Goal: Transaction & Acquisition: Download file/media

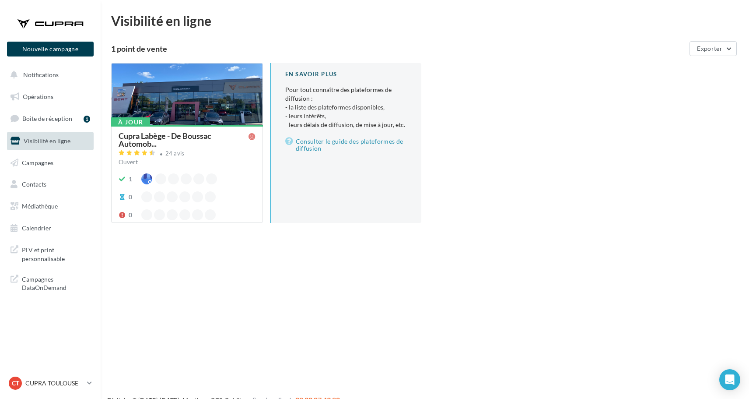
click at [71, 86] on ul "Opérations Boîte de réception 1 Visibilité en ligne Campagnes Contacts Mes cibl…" at bounding box center [51, 162] width 94 height 157
click at [71, 79] on button "Notifications" at bounding box center [48, 75] width 87 height 18
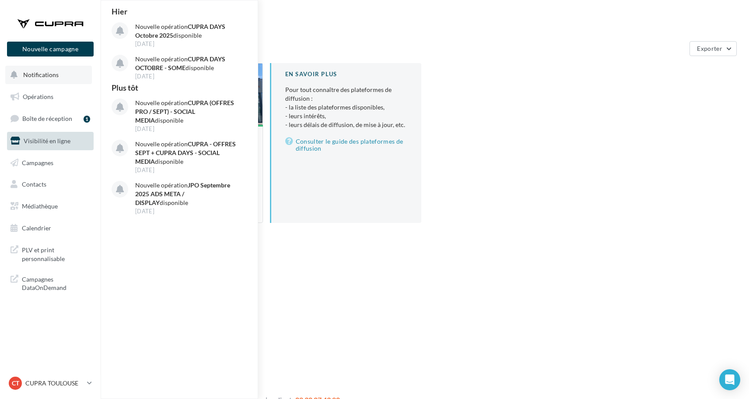
click at [74, 79] on button "Notifications Hier Nouvelle opération CUPRA DAYS Octobre 2025 disponible 30 sep…" at bounding box center [48, 75] width 87 height 18
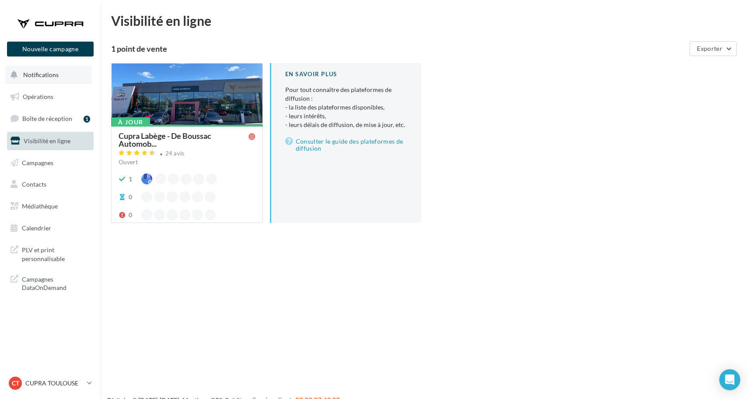
click at [62, 78] on button "Notifications" at bounding box center [48, 75] width 87 height 18
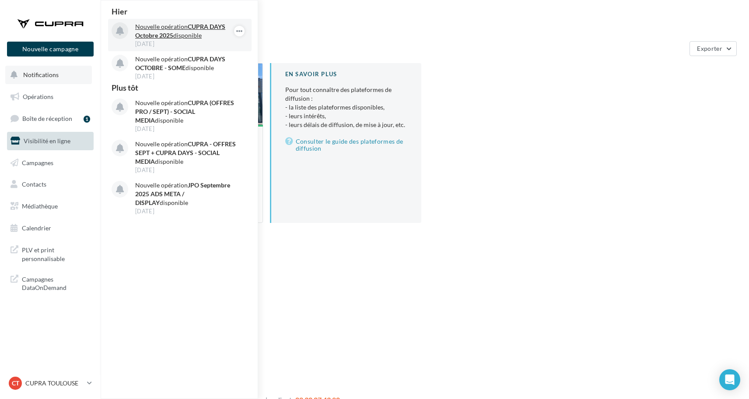
click at [160, 42] on div "30 sept." at bounding box center [186, 44] width 102 height 8
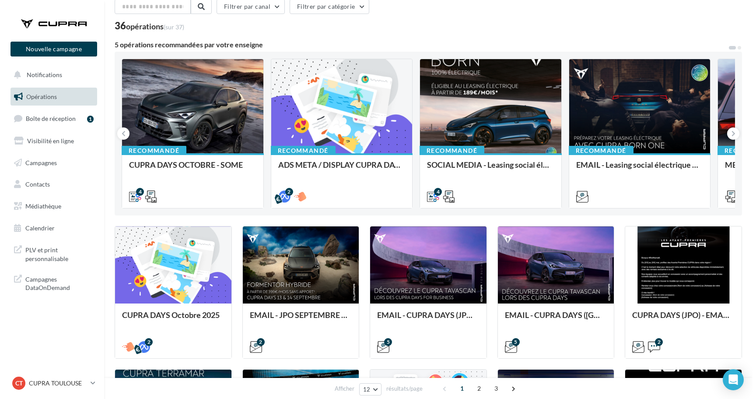
scroll to position [35, 0]
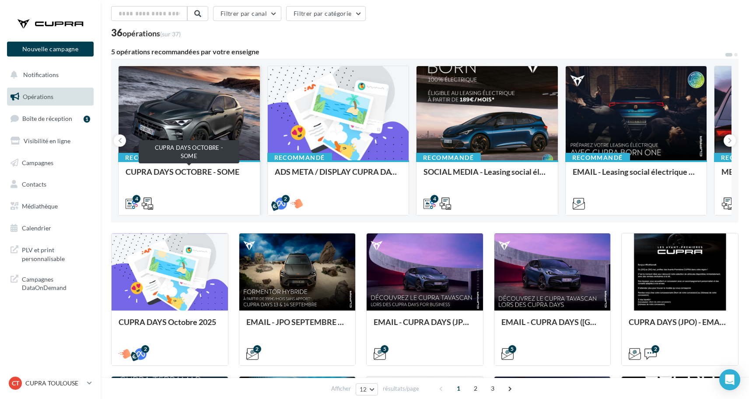
click at [222, 177] on div "CUPRA DAYS OCTOBRE - SOME" at bounding box center [189, 176] width 127 height 18
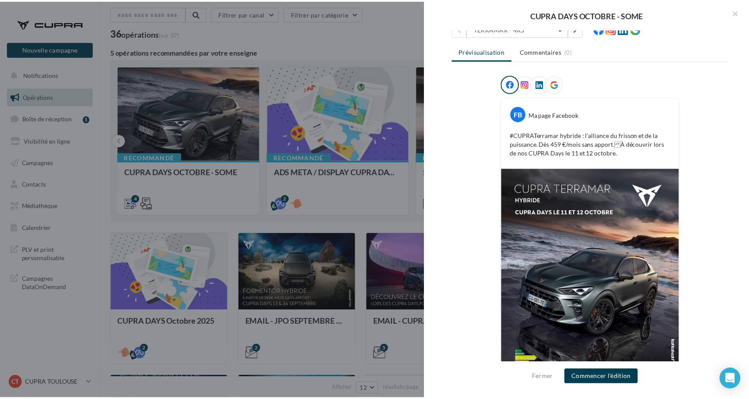
scroll to position [100, 0]
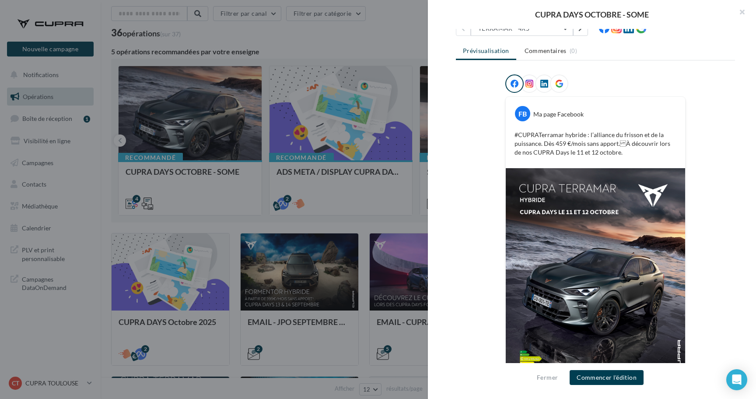
click at [323, 40] on div at bounding box center [378, 199] width 756 height 399
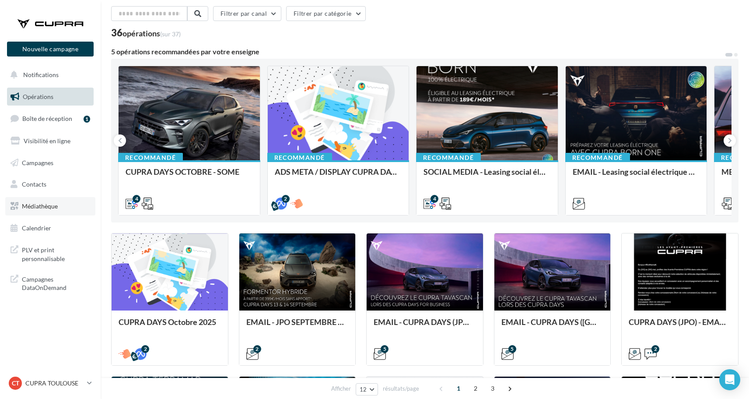
click at [70, 210] on link "Médiathèque" at bounding box center [50, 206] width 90 height 18
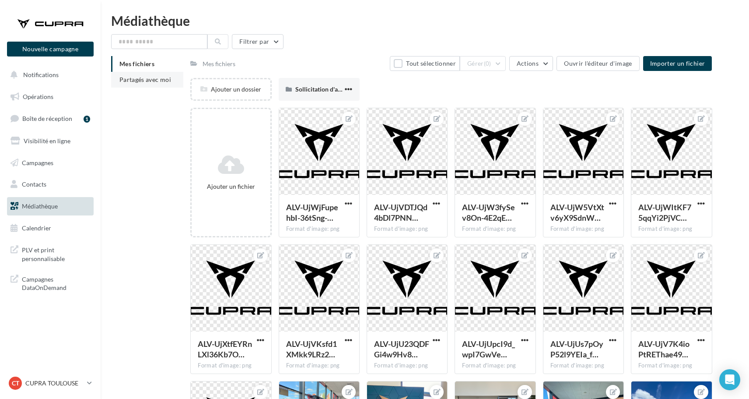
click at [151, 84] on li "Partagés avec moi" at bounding box center [147, 80] width 72 height 16
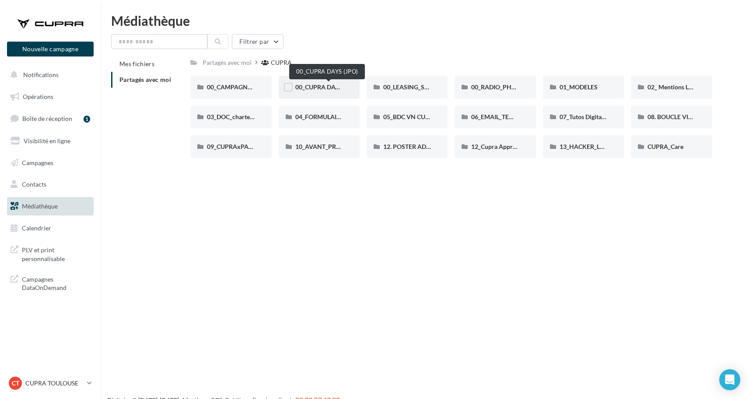
click at [303, 86] on span "00_CUPRA DAYS (JPO)" at bounding box center [326, 86] width 63 height 7
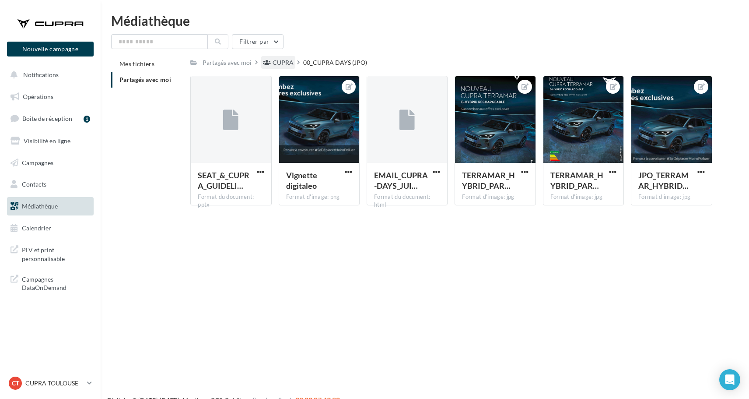
click at [280, 61] on div "CUPRA" at bounding box center [283, 62] width 21 height 9
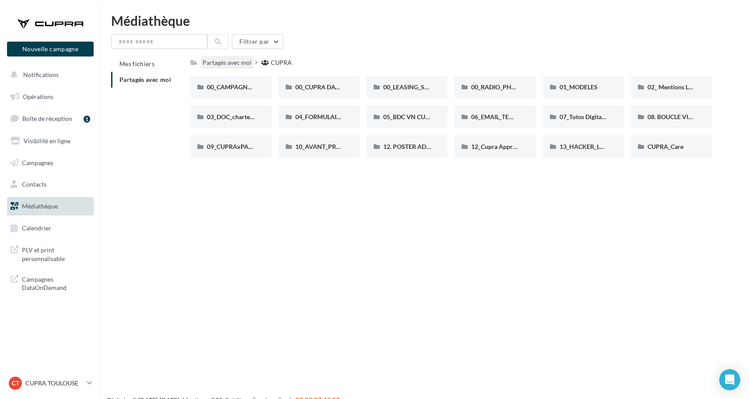
click at [243, 60] on div "Partagés avec moi" at bounding box center [227, 62] width 49 height 9
click at [247, 63] on div "Partagés avec moi" at bounding box center [227, 62] width 49 height 9
click at [283, 63] on div "CUPRA" at bounding box center [281, 62] width 21 height 9
click at [231, 63] on div "Partagés avec moi" at bounding box center [227, 62] width 49 height 9
click at [64, 77] on button "Notifications" at bounding box center [48, 75] width 87 height 18
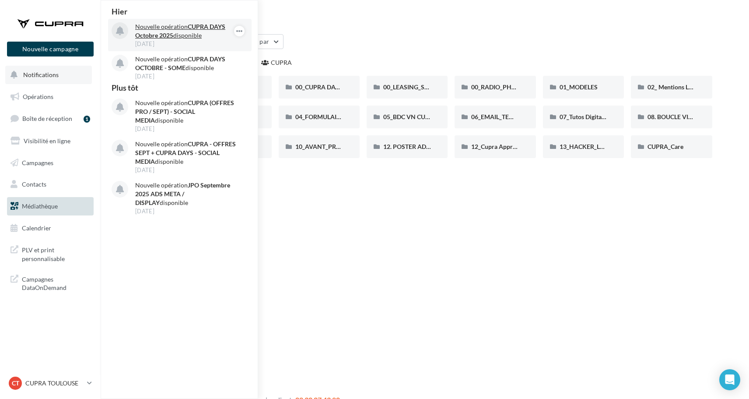
click at [165, 32] on strong "CUPRA DAYS Octobre 2025" at bounding box center [180, 31] width 90 height 16
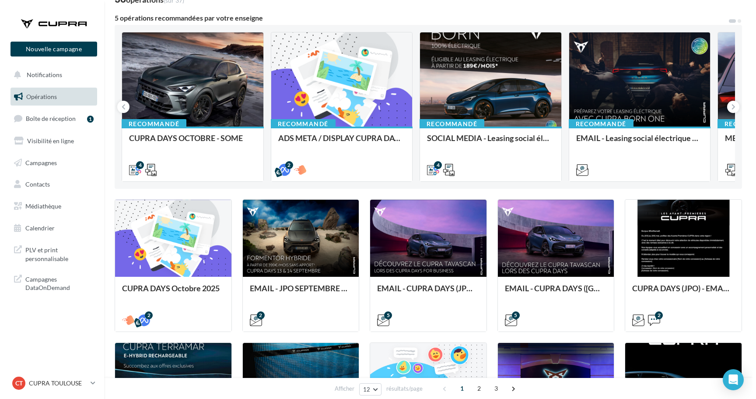
scroll to position [95, 0]
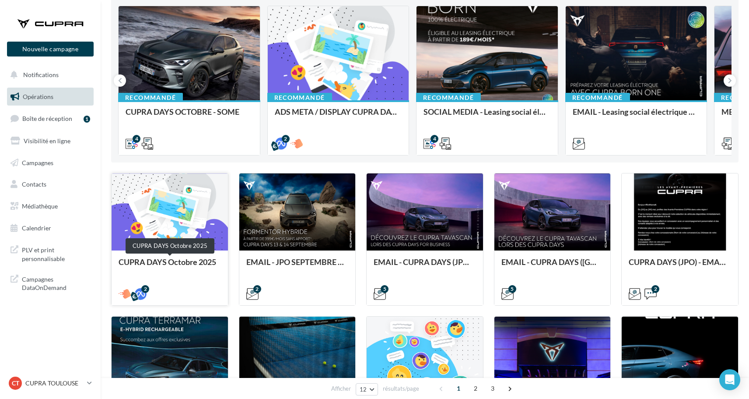
click at [180, 265] on div "CUPRA DAYS Octobre 2025" at bounding box center [170, 266] width 102 height 18
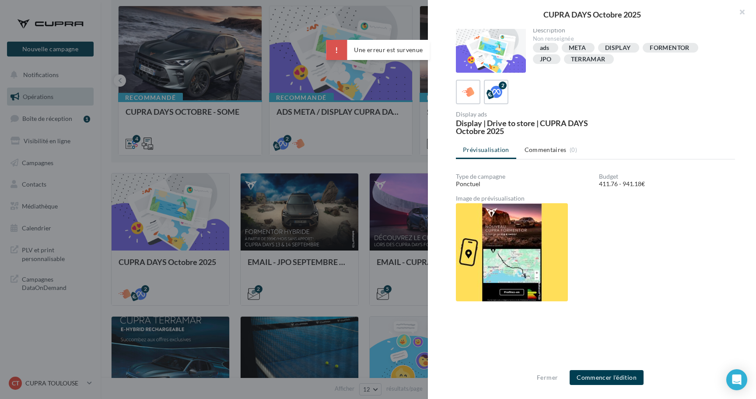
scroll to position [2, 0]
click at [503, 103] on label "2" at bounding box center [496, 91] width 25 height 25
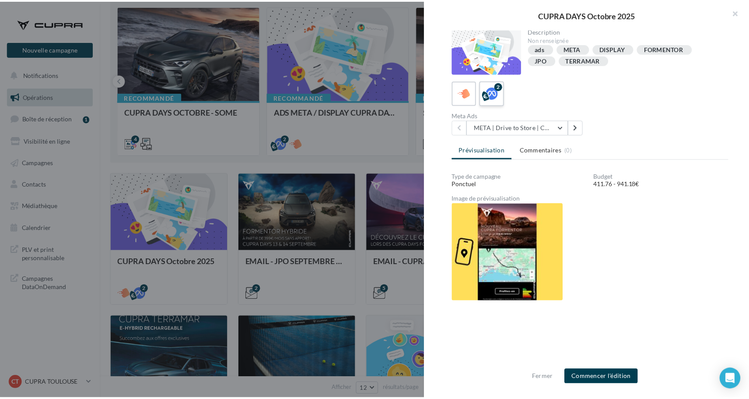
scroll to position [1, 0]
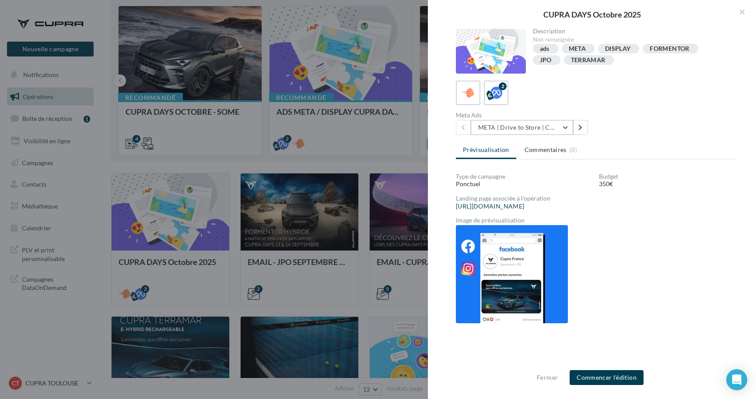
click at [564, 132] on button "META | Drive to Store | CUPRA DAYS Octobre 2025" at bounding box center [522, 127] width 102 height 15
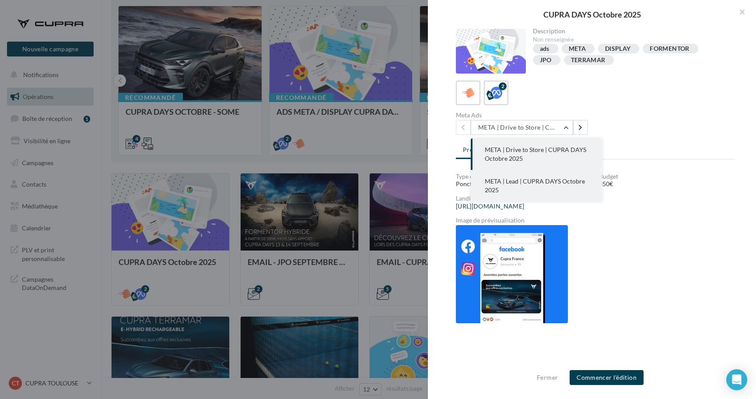
click at [539, 174] on button "META | Lead | CUPRA DAYS Octobre 2025" at bounding box center [536, 186] width 131 height 32
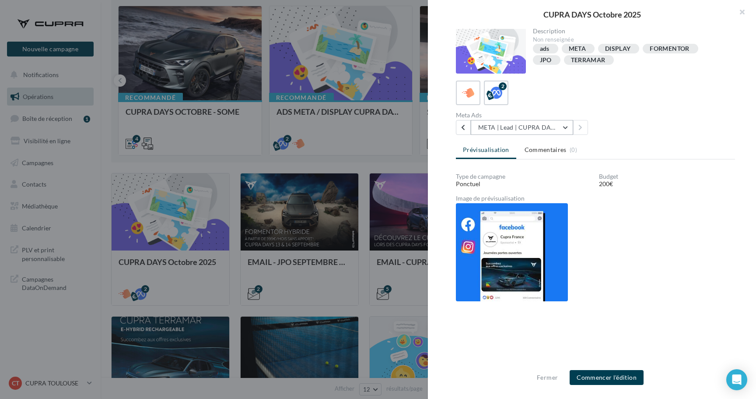
click at [536, 134] on button "META | Lead | CUPRA DAYS Octobre 2025" at bounding box center [522, 127] width 102 height 15
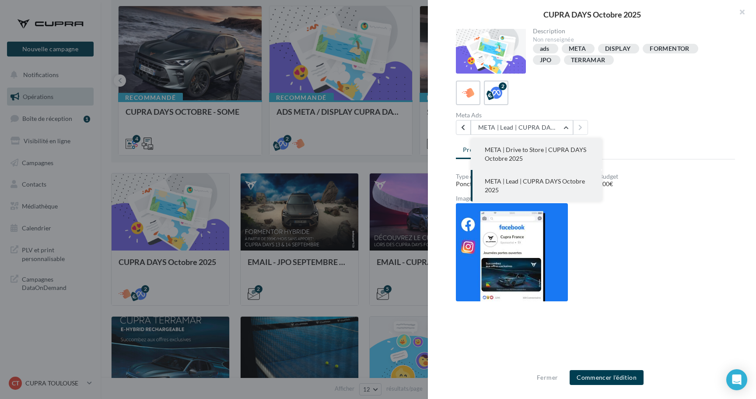
click at [543, 152] on span "META | Drive to Store | CUPRA DAYS Octobre 2025" at bounding box center [536, 154] width 102 height 16
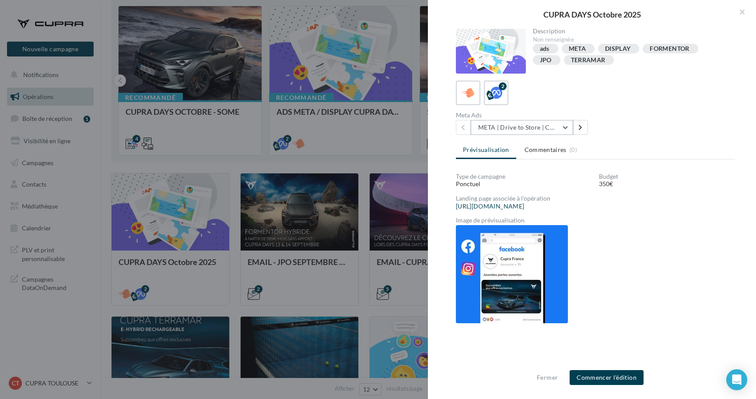
click at [561, 129] on button "META | Drive to Store | CUPRA DAYS Octobre 2025" at bounding box center [522, 127] width 102 height 15
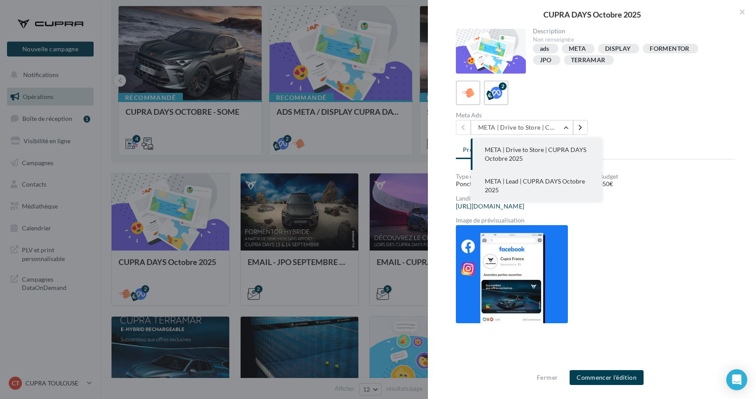
click at [550, 188] on button "META | Lead | CUPRA DAYS Octobre 2025" at bounding box center [536, 186] width 131 height 32
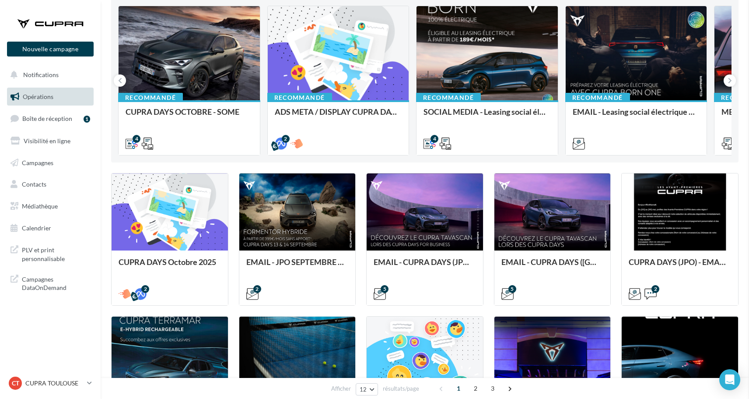
click at [355, 165] on div "Opérations marketing Filtrer par canal Filtrer par catégorie 36 opérations (sur…" at bounding box center [425, 270] width 628 height 702
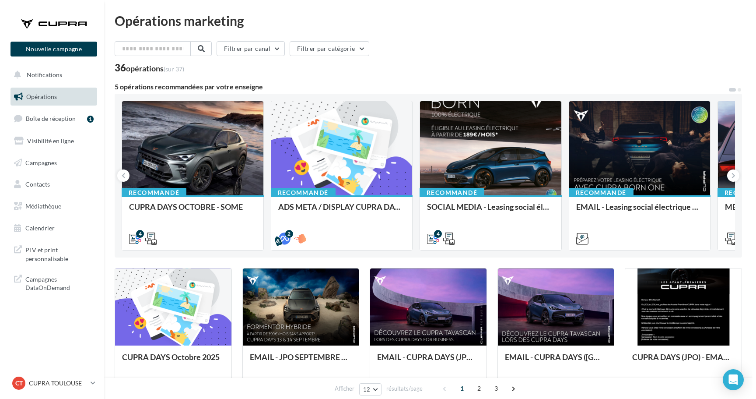
scroll to position [0, 0]
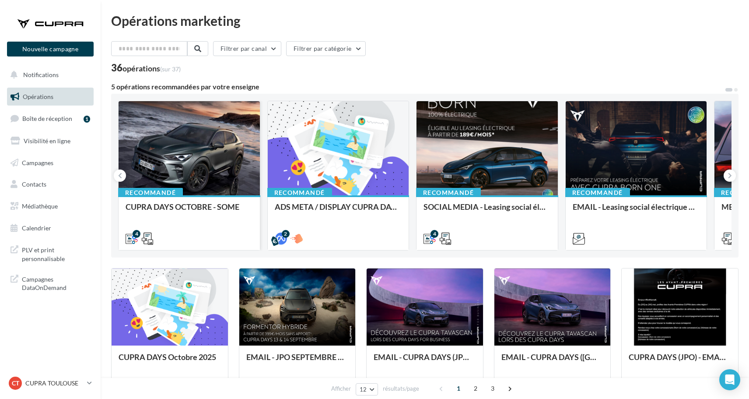
click at [228, 169] on div at bounding box center [189, 148] width 141 height 95
click at [323, 172] on div at bounding box center [338, 148] width 141 height 95
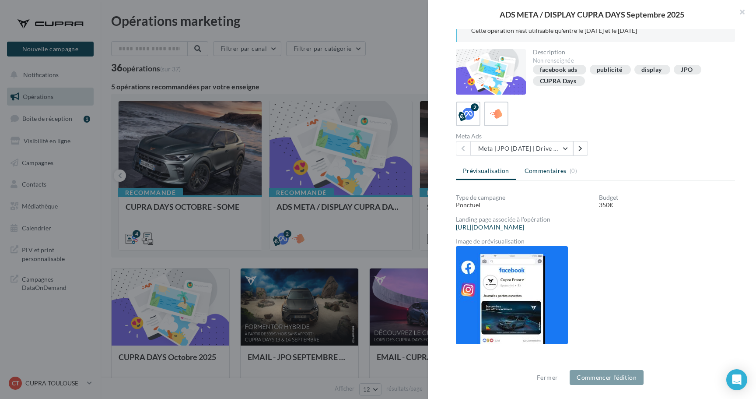
scroll to position [11, 0]
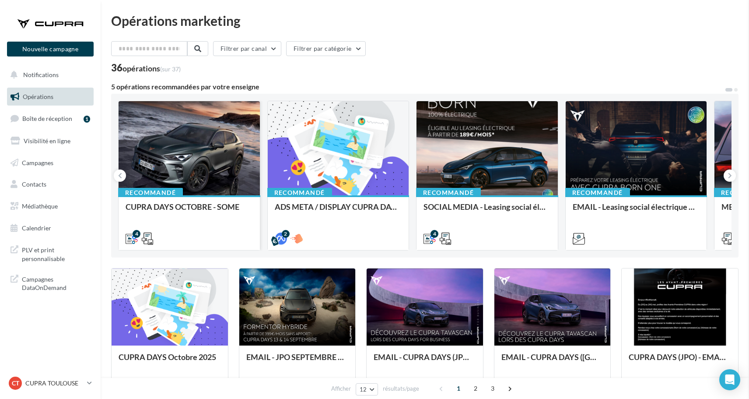
click at [187, 203] on div "CUPRA DAYS OCTOBRE - SOME" at bounding box center [189, 211] width 127 height 18
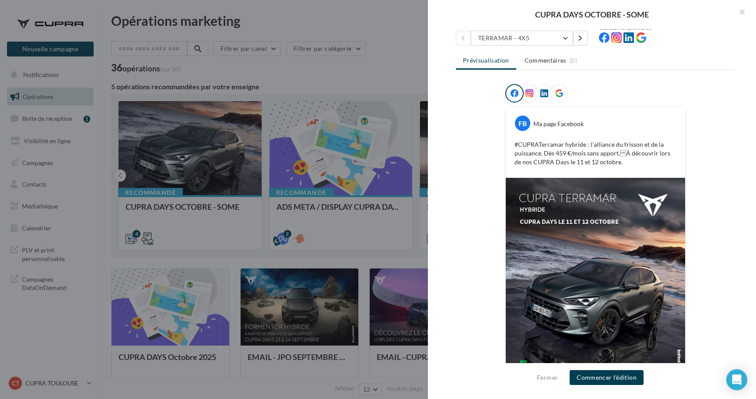
scroll to position [56, 0]
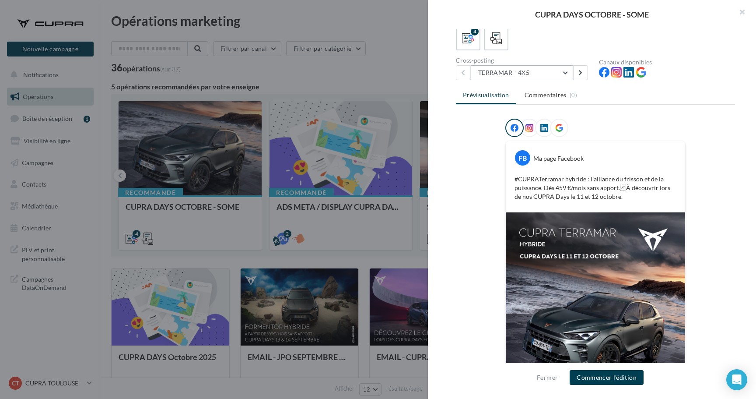
click at [509, 76] on button "TERRAMAR - 4X5" at bounding box center [522, 72] width 102 height 15
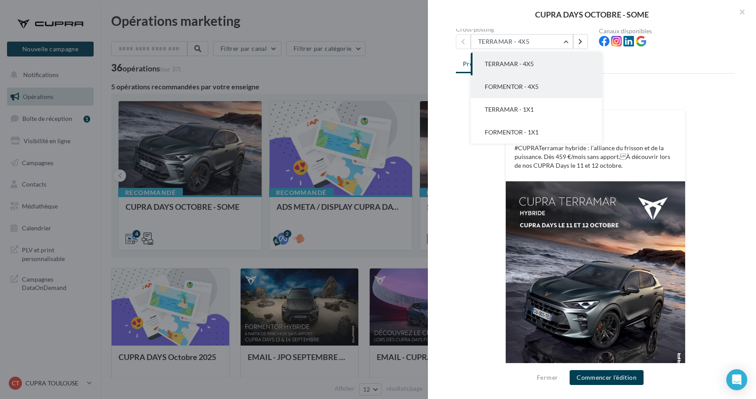
scroll to position [81, 0]
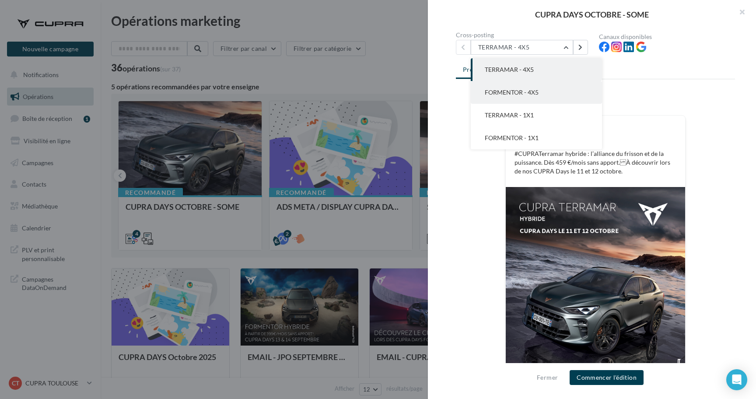
click at [517, 97] on button "FORMENTOR - 4X5" at bounding box center [536, 92] width 131 height 23
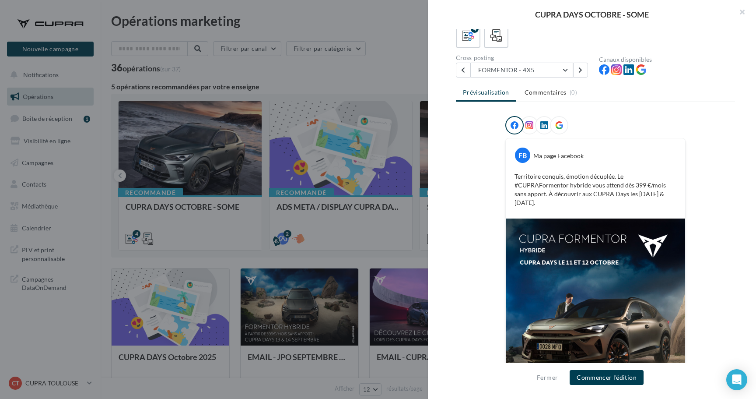
scroll to position [25, 0]
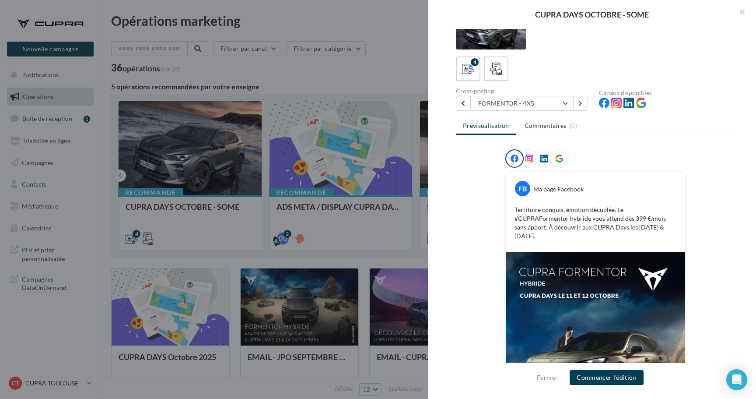
click at [529, 160] on icon at bounding box center [530, 159] width 8 height 8
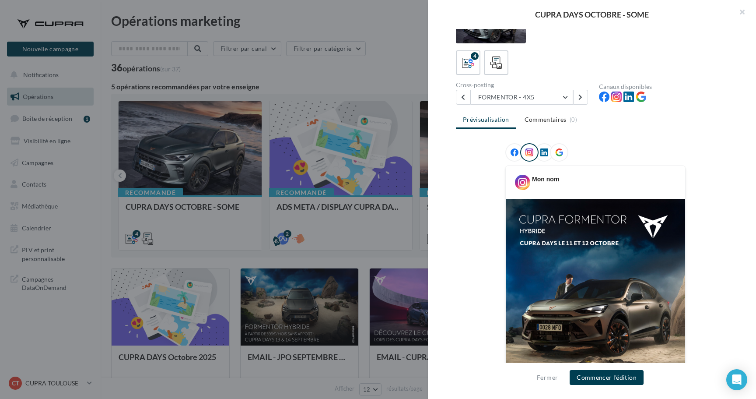
scroll to position [32, 0]
click at [545, 155] on div at bounding box center [544, 151] width 18 height 18
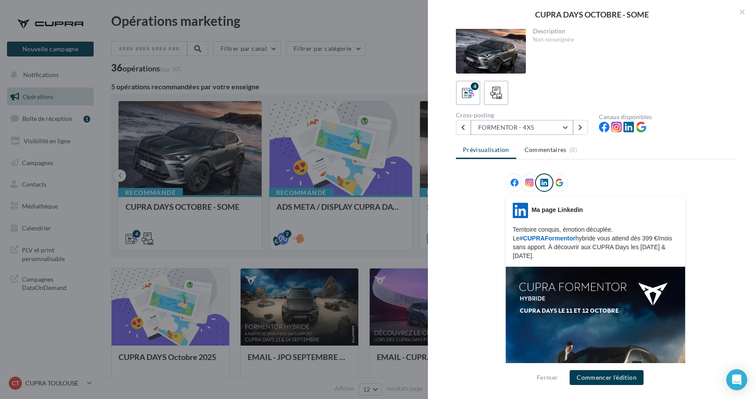
click at [519, 122] on button "FORMENTOR - 4X5" at bounding box center [522, 127] width 102 height 15
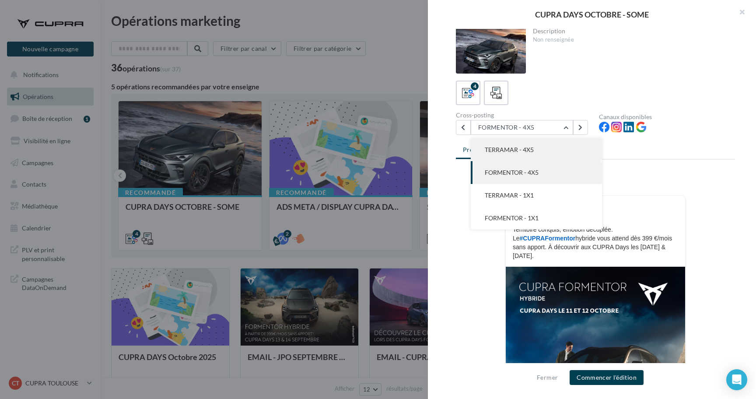
click at [515, 149] on span "TERRAMAR - 4X5" at bounding box center [509, 149] width 49 height 7
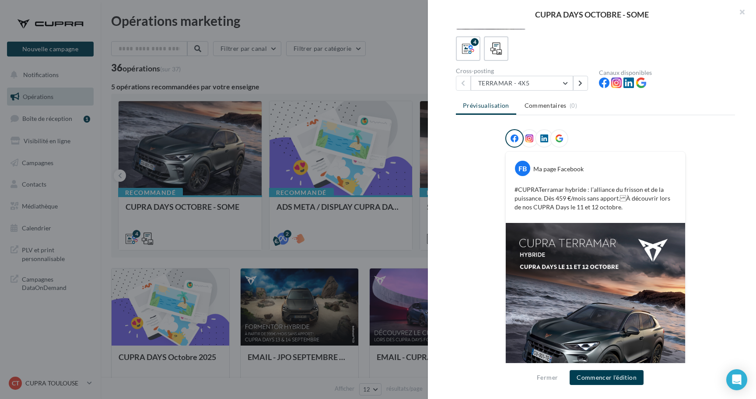
scroll to position [42, 0]
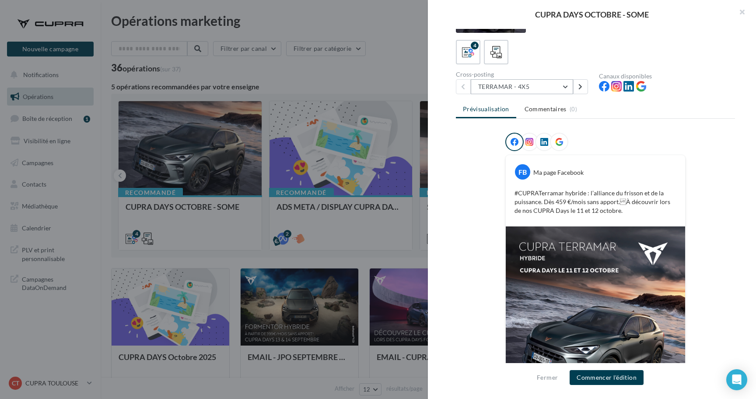
click at [534, 88] on button "TERRAMAR - 4X5" at bounding box center [522, 86] width 102 height 15
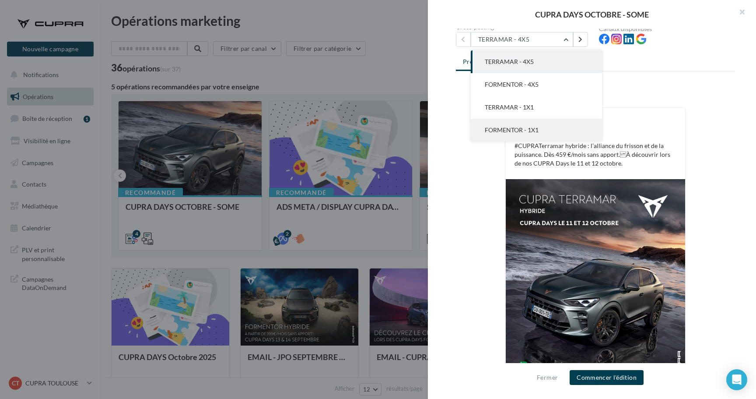
scroll to position [82, 0]
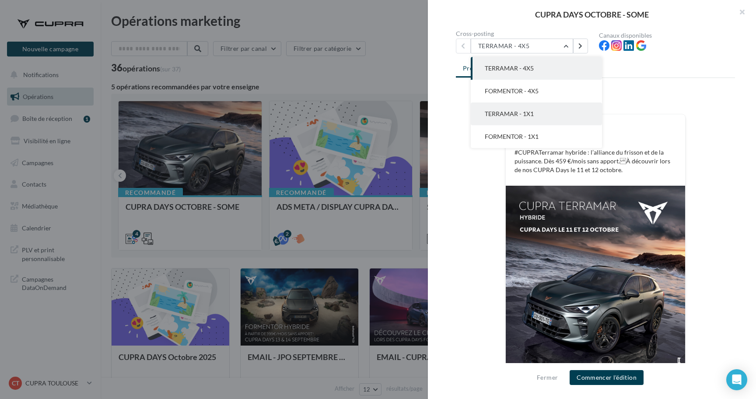
click at [532, 121] on button "TERRAMAR - 1X1" at bounding box center [536, 113] width 131 height 23
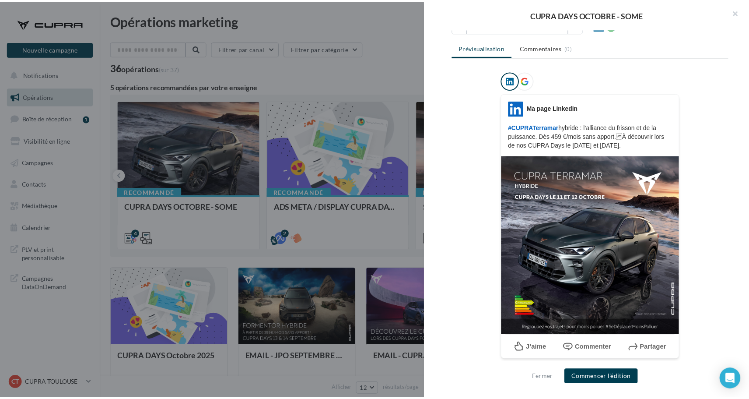
scroll to position [46, 0]
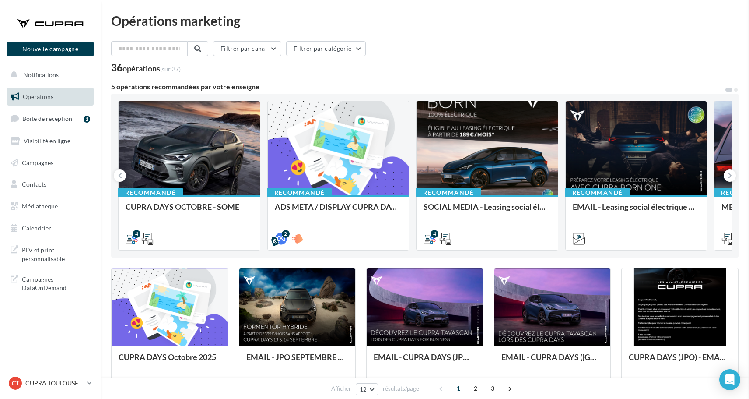
click at [49, 202] on span "Médiathèque" at bounding box center [40, 205] width 36 height 7
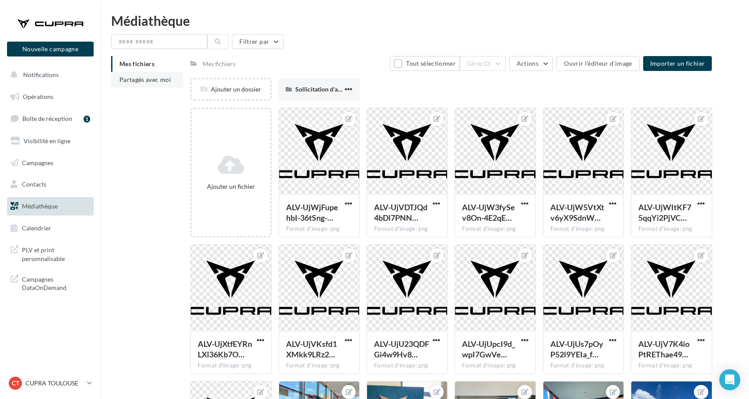
click at [151, 82] on span "Partagés avec moi" at bounding box center [145, 79] width 52 height 7
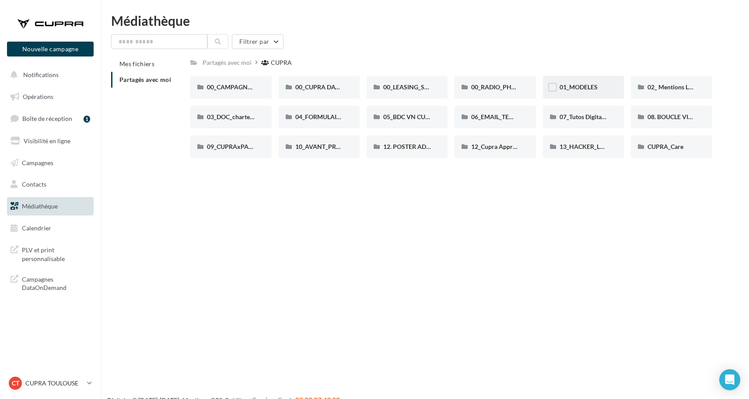
click at [588, 94] on div "01_MODELES" at bounding box center [583, 87] width 81 height 23
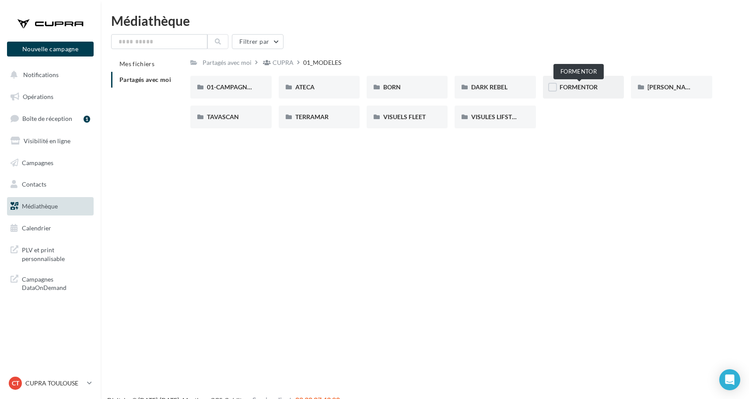
click at [581, 87] on span "FORMENTOR" at bounding box center [579, 86] width 38 height 7
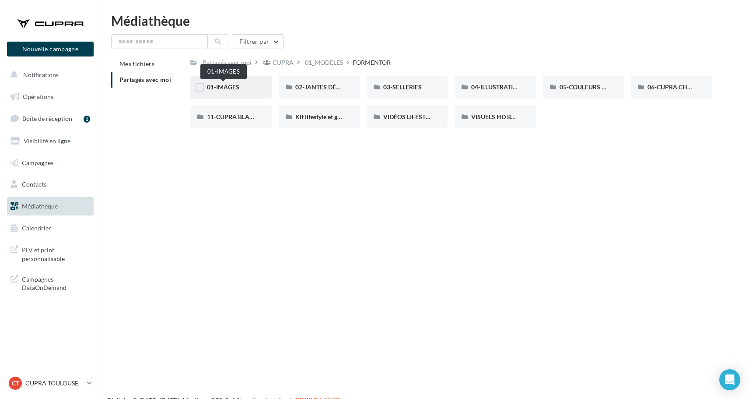
click at [239, 90] on span "01-IMAGES" at bounding box center [223, 86] width 32 height 7
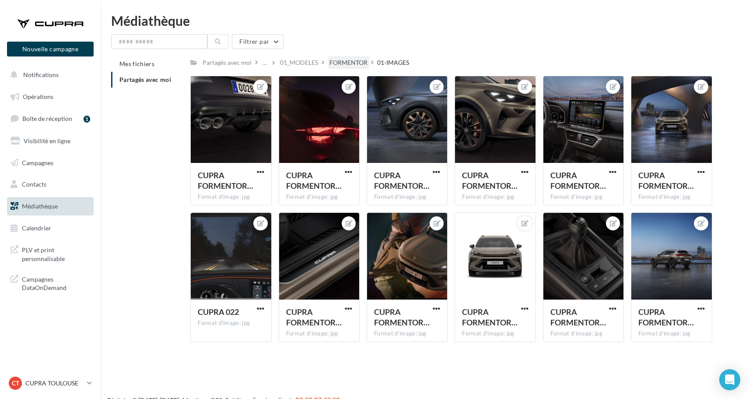
click at [368, 61] on div "FORMENTOR" at bounding box center [349, 62] width 38 height 9
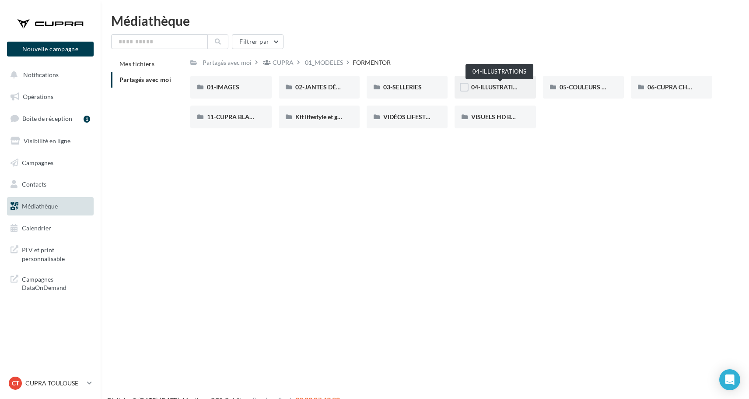
click at [504, 87] on span "04-ILLUSTRATIONS" at bounding box center [498, 86] width 55 height 7
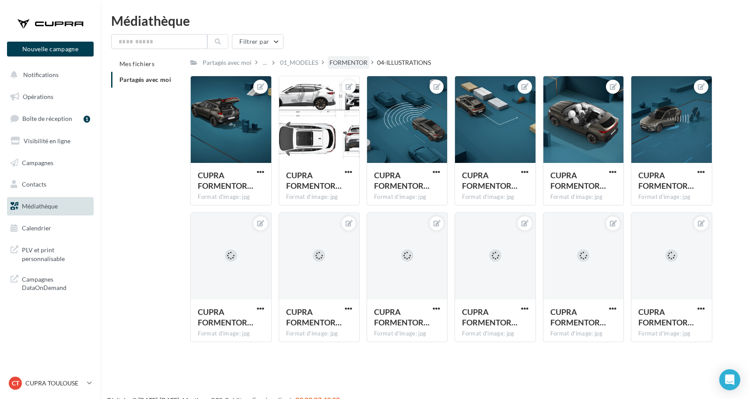
click at [352, 67] on div "FORMENTOR" at bounding box center [349, 62] width 38 height 9
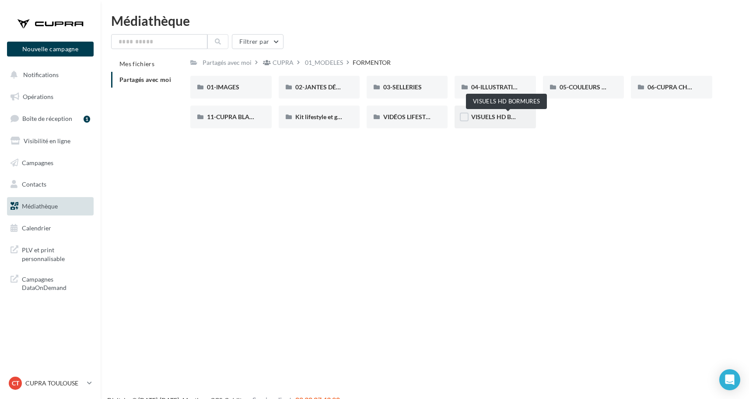
click at [492, 119] on span "VISUELS HD BORMURES" at bounding box center [506, 116] width 70 height 7
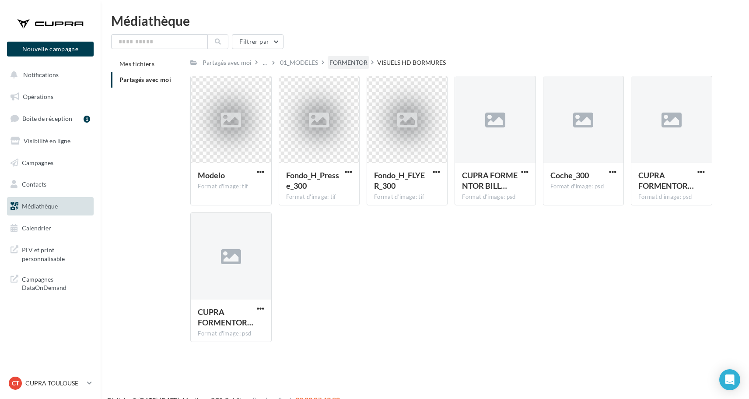
click at [364, 62] on div "FORMENTOR" at bounding box center [349, 62] width 38 height 9
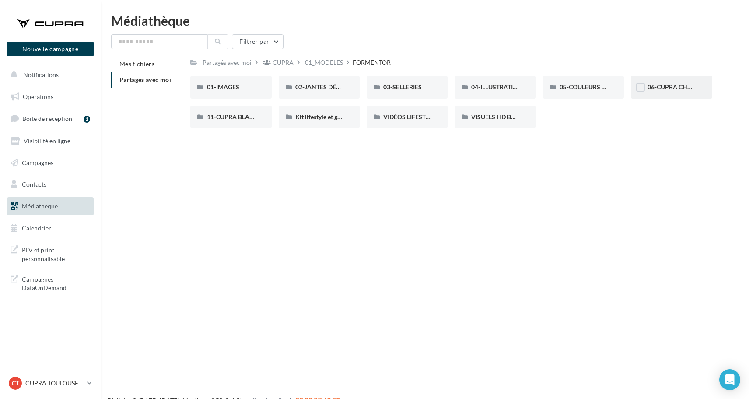
click at [664, 93] on div "06-CUPRA CHARGER" at bounding box center [671, 87] width 81 height 23
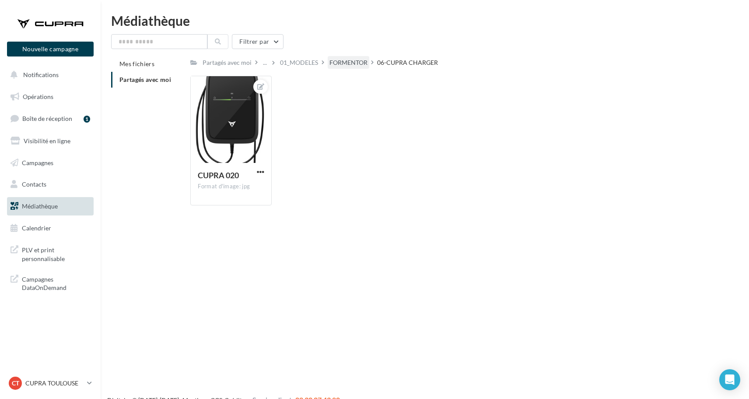
click at [358, 64] on div "FORMENTOR" at bounding box center [349, 62] width 38 height 9
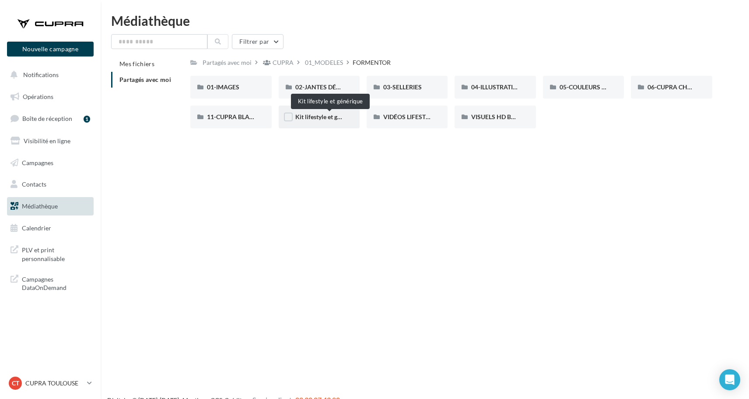
click at [328, 119] on span "Kit lifestyle et générique" at bounding box center [328, 116] width 66 height 7
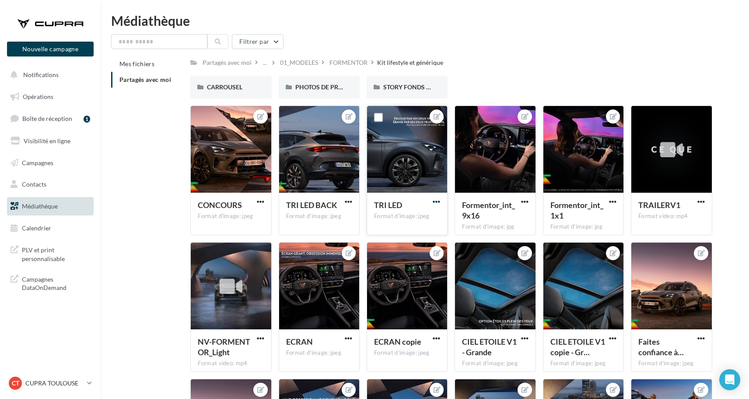
click at [438, 200] on span "button" at bounding box center [436, 201] width 7 height 7
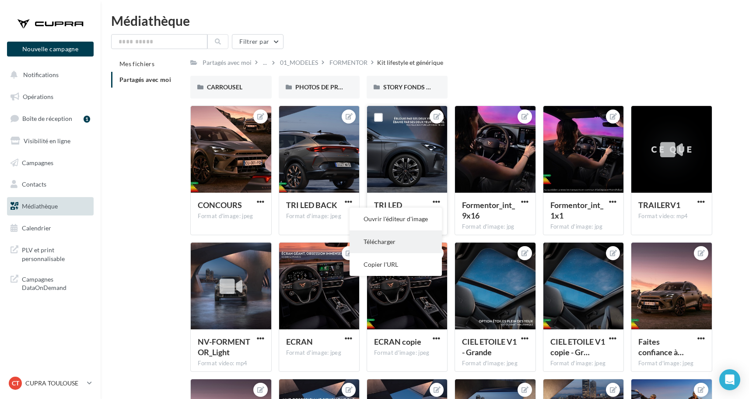
click at [408, 239] on button "Télécharger" at bounding box center [396, 241] width 92 height 23
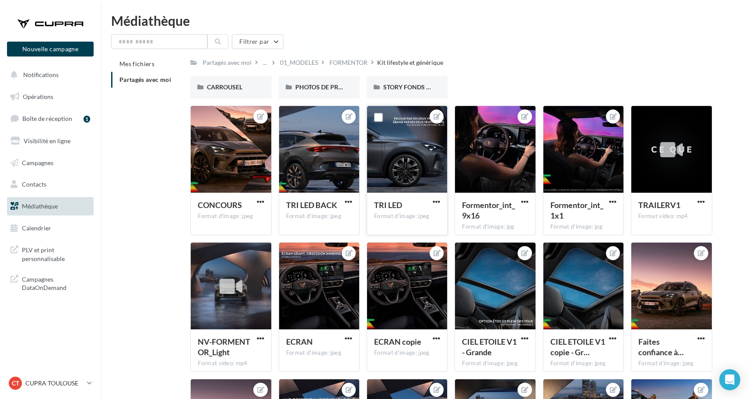
click at [478, 48] on div "Filtrer par" at bounding box center [425, 41] width 628 height 15
click at [350, 201] on span "button" at bounding box center [348, 201] width 7 height 7
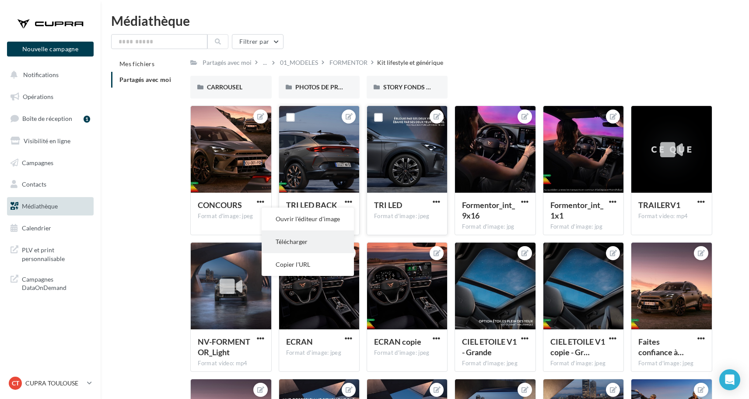
click at [316, 239] on button "Télécharger" at bounding box center [308, 241] width 92 height 23
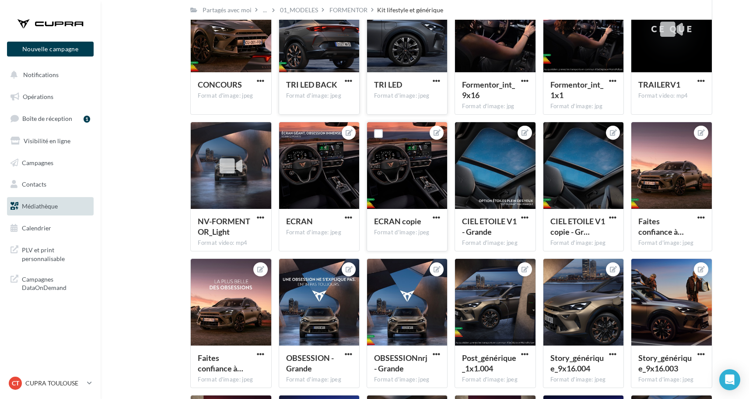
scroll to position [120, 0]
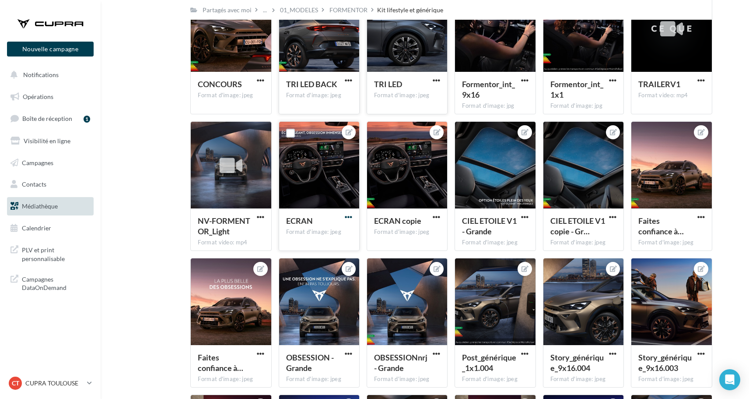
click at [349, 218] on span "button" at bounding box center [348, 216] width 7 height 7
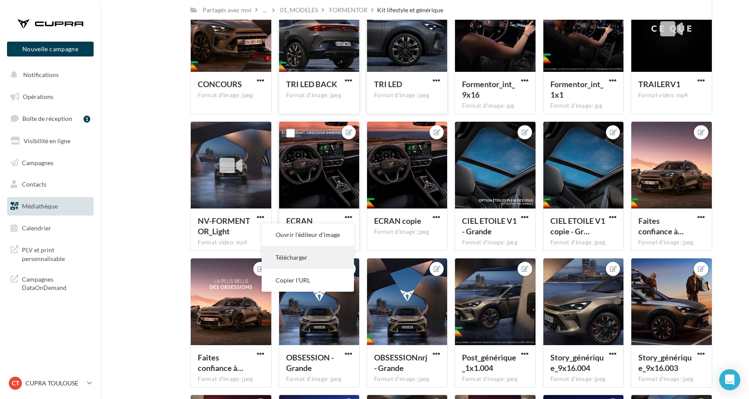
click at [326, 252] on button "Télécharger" at bounding box center [308, 257] width 92 height 23
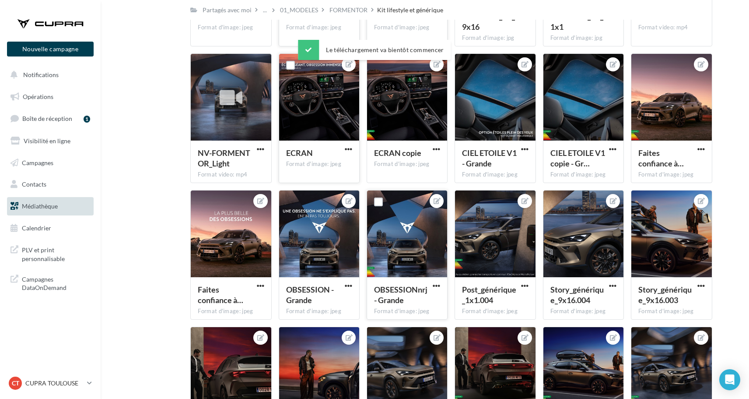
scroll to position [203, 0]
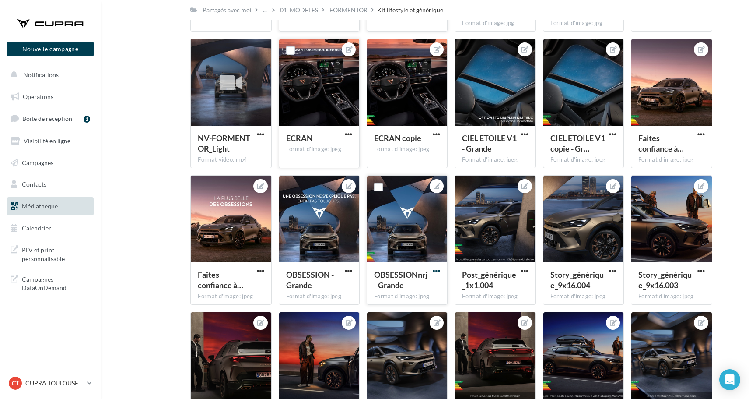
click at [436, 269] on span "button" at bounding box center [436, 270] width 7 height 7
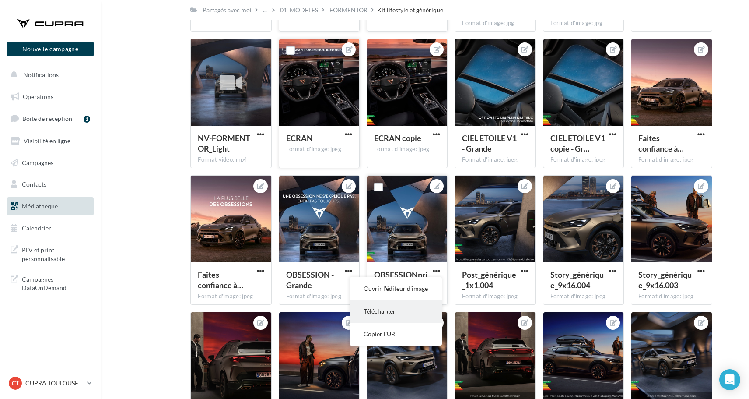
click at [401, 307] on button "Télécharger" at bounding box center [396, 311] width 92 height 23
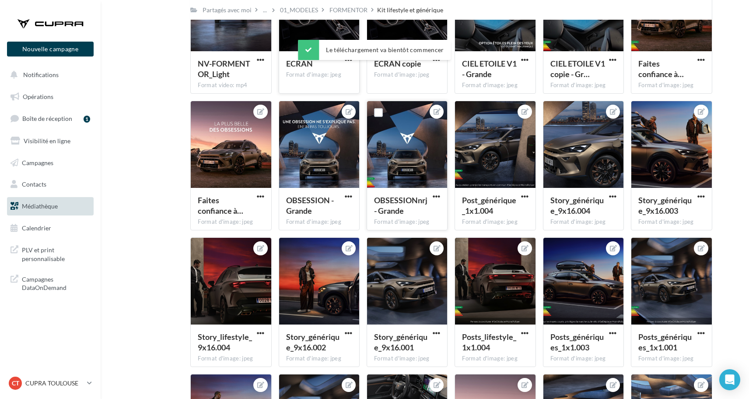
scroll to position [279, 0]
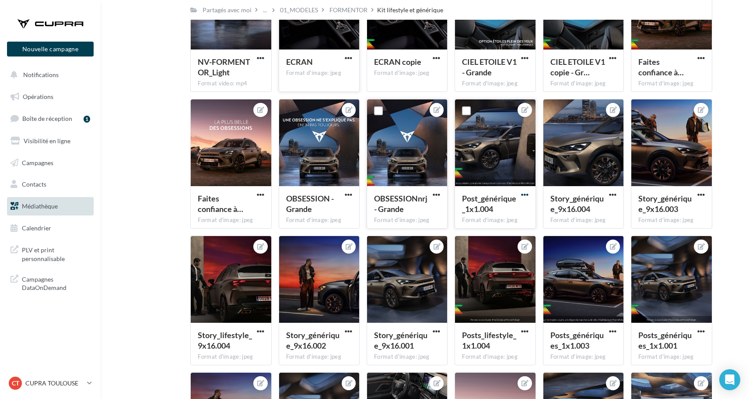
click at [527, 192] on span "button" at bounding box center [524, 194] width 7 height 7
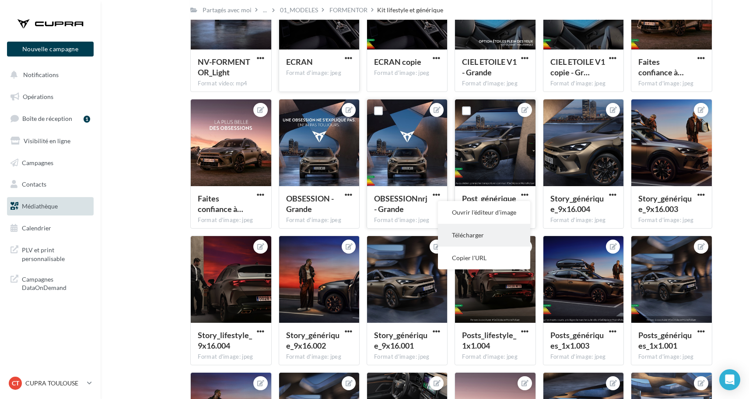
click at [481, 228] on button "Télécharger" at bounding box center [484, 235] width 92 height 23
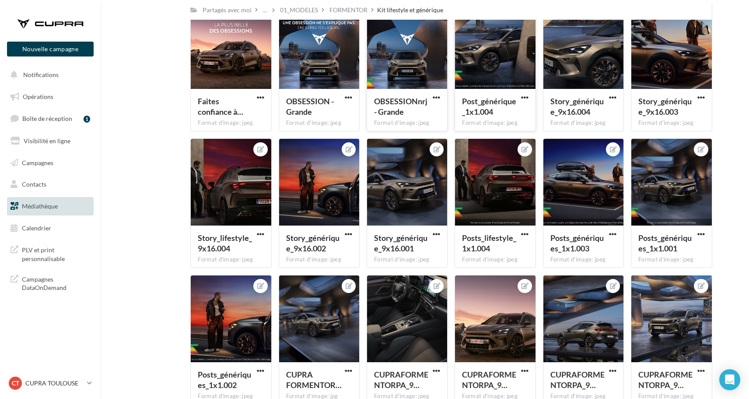
scroll to position [403, 0]
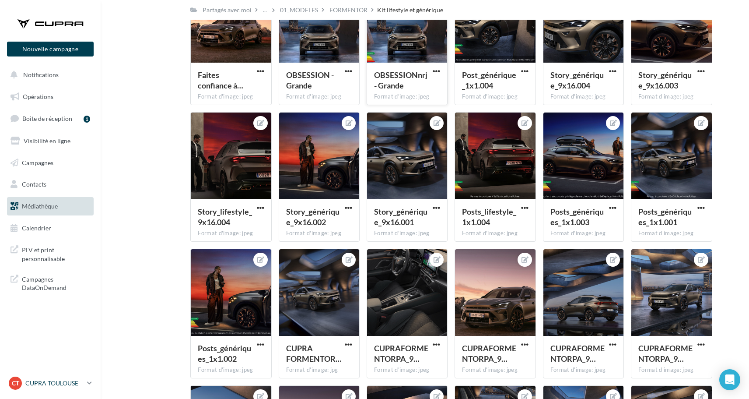
click at [88, 381] on icon at bounding box center [89, 382] width 5 height 7
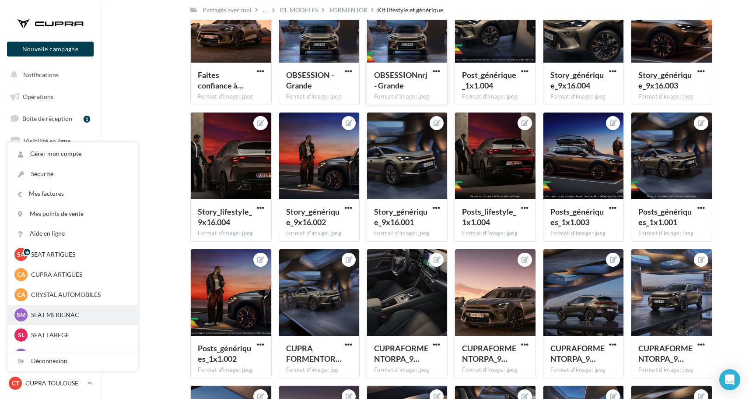
scroll to position [46, 0]
click at [71, 319] on div "SL SEAT LABEGE SEAT-LABEGE" at bounding box center [72, 314] width 116 height 13
